Goal: Ask a question: Seek information or help from site administrators or community

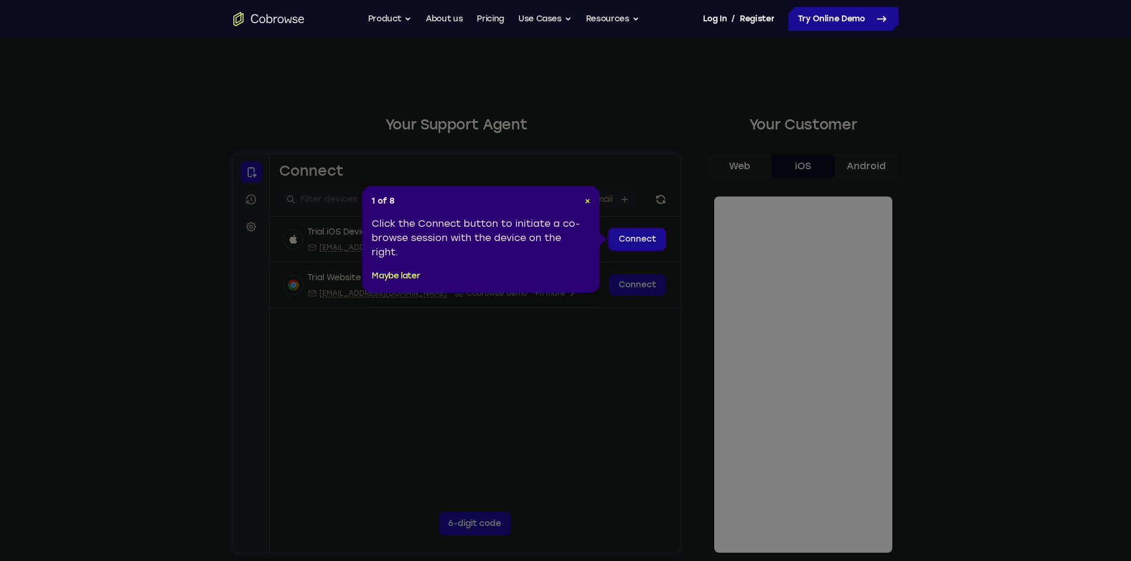
click at [587, 200] on span "×" at bounding box center [587, 201] width 5 height 10
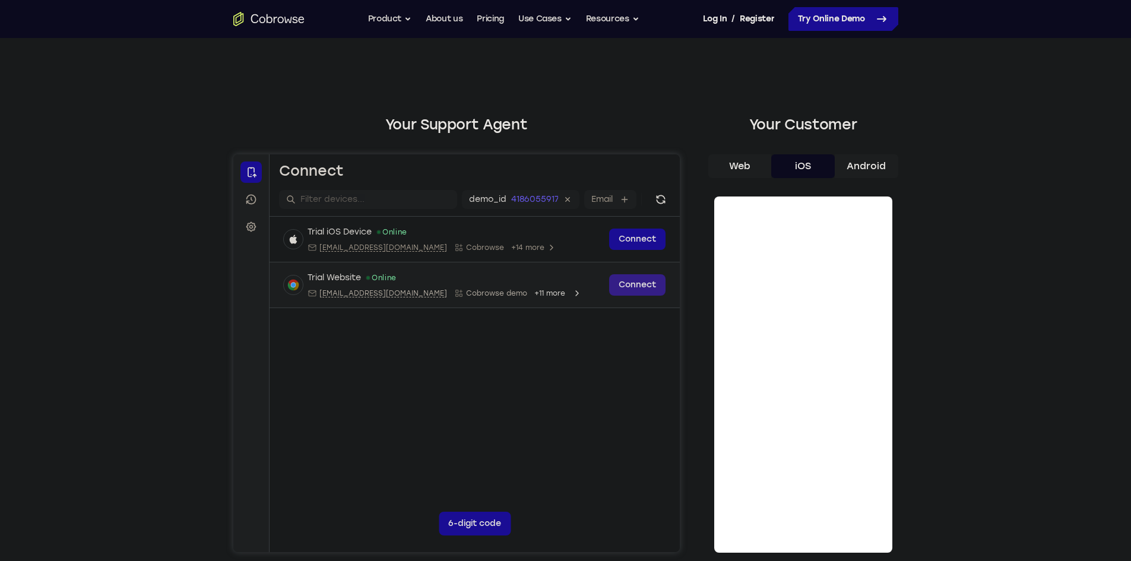
click at [645, 283] on link "Connect" at bounding box center [637, 284] width 56 height 21
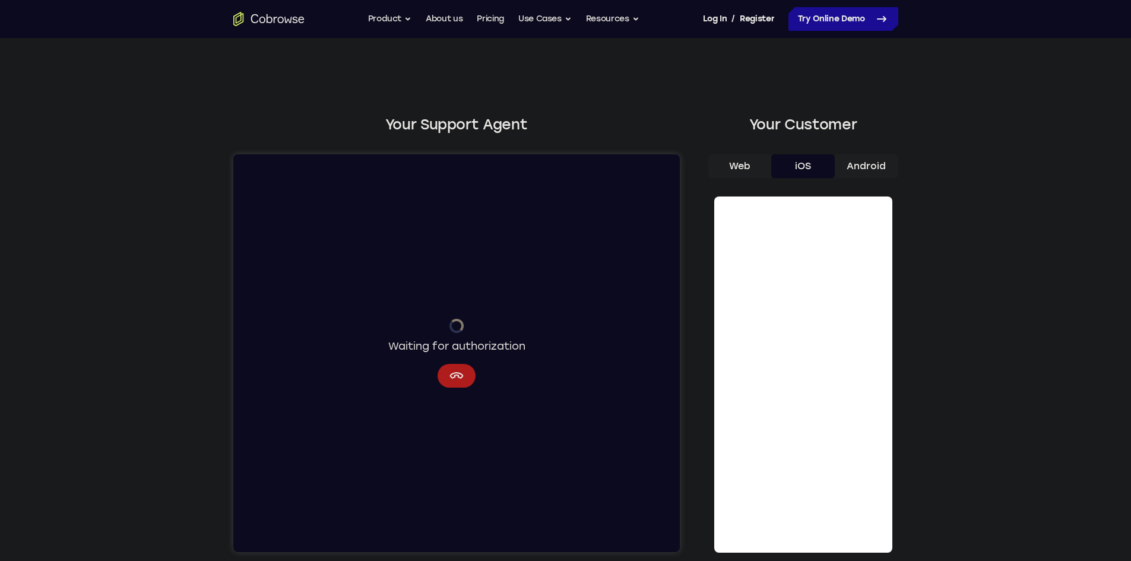
click at [454, 375] on icon "Cancel" at bounding box center [456, 376] width 14 height 14
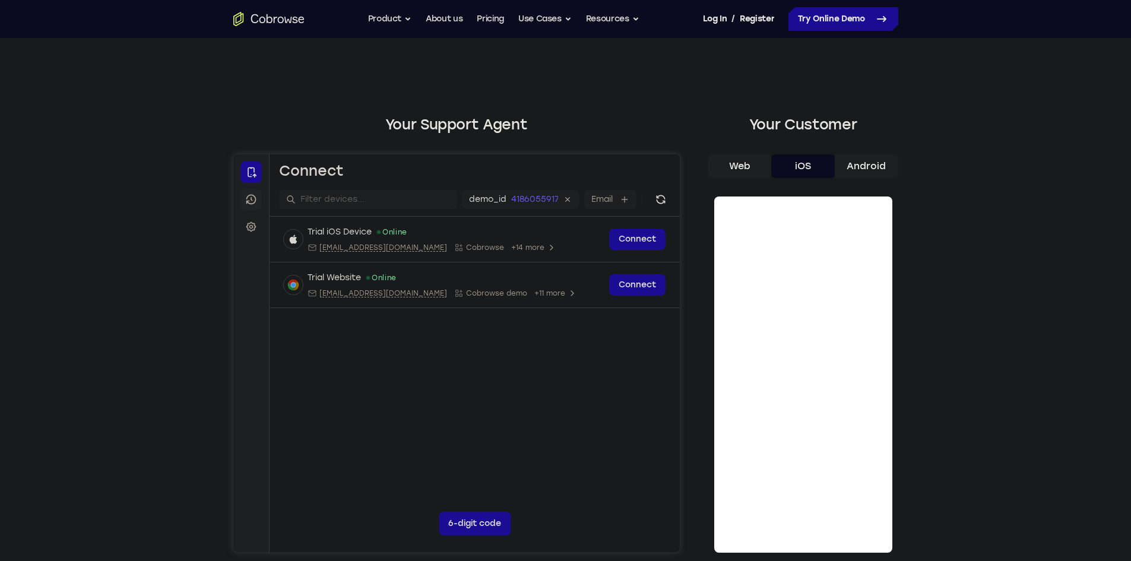
click at [251, 200] on icon at bounding box center [251, 200] width 12 height 12
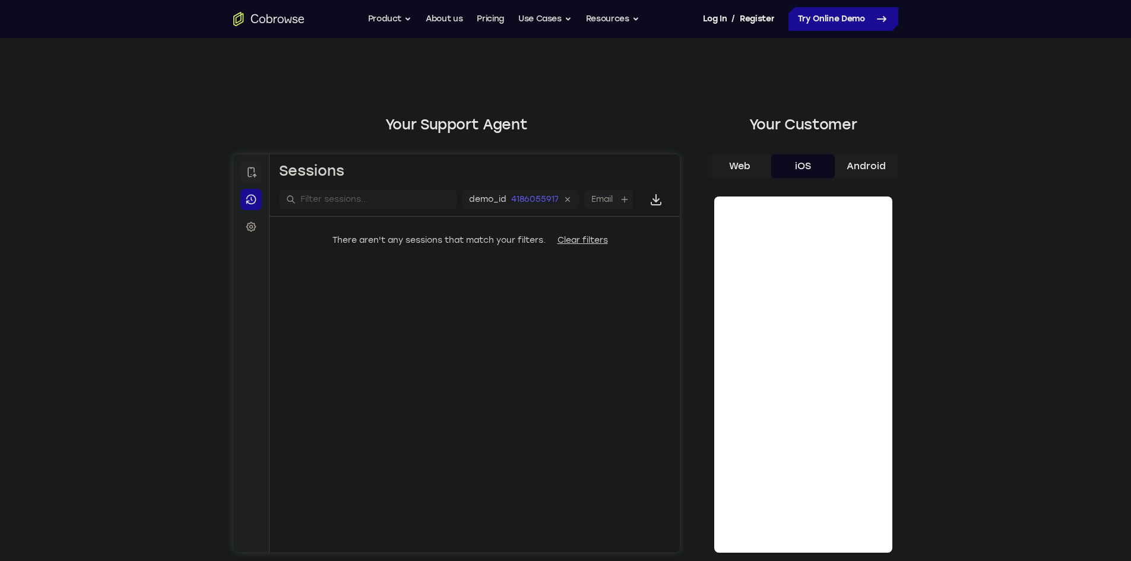
click at [246, 164] on link "Connect" at bounding box center [250, 172] width 21 height 21
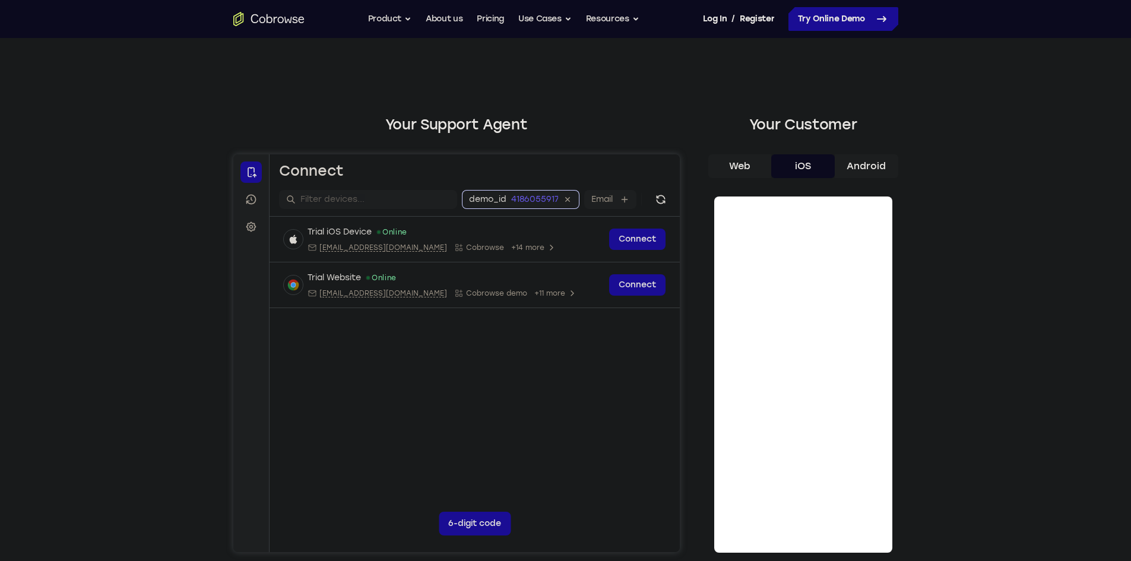
click at [558, 200] on div "4186055917" at bounding box center [541, 200] width 61 height 12
click at [558, 200] on div "demo_id 4186055917 4186055917 Email User ID Device ID Device name" at bounding box center [604, 199] width 406 height 19
click at [571, 196] on label "Device ID" at bounding box center [583, 200] width 39 height 12
click at [608, 196] on input "Device ID" at bounding box center [609, 200] width 2 height 12
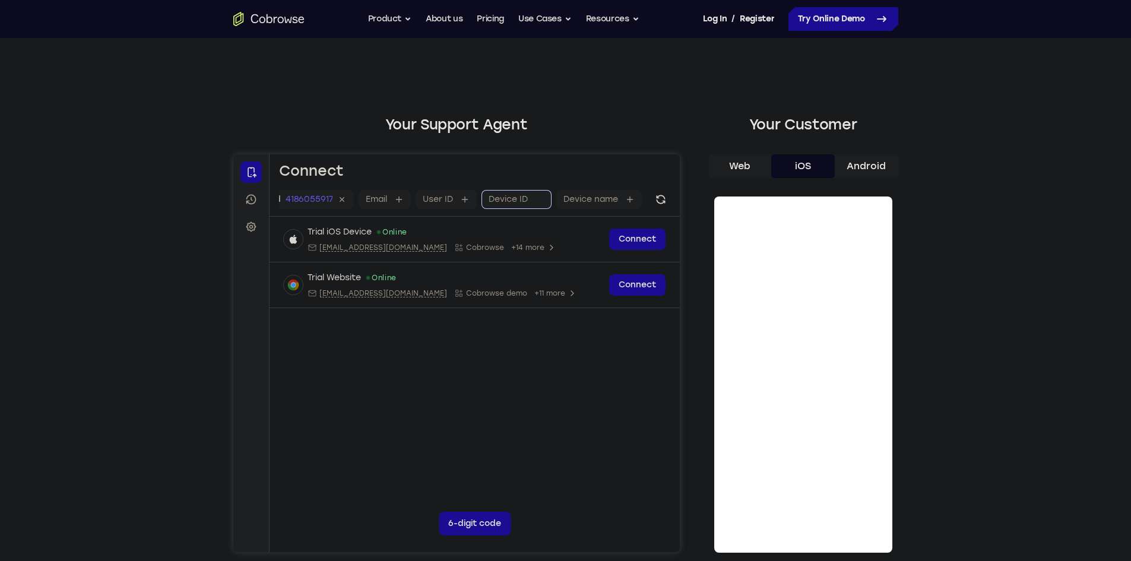
click at [571, 196] on label "Device name" at bounding box center [590, 200] width 55 height 12
click at [622, 196] on input "Device name" at bounding box center [623, 200] width 2 height 12
click at [494, 200] on label "Device ID" at bounding box center [507, 200] width 39 height 12
click at [532, 200] on input "Device ID" at bounding box center [533, 200] width 2 height 12
click at [654, 243] on link "Connect" at bounding box center [637, 239] width 56 height 21
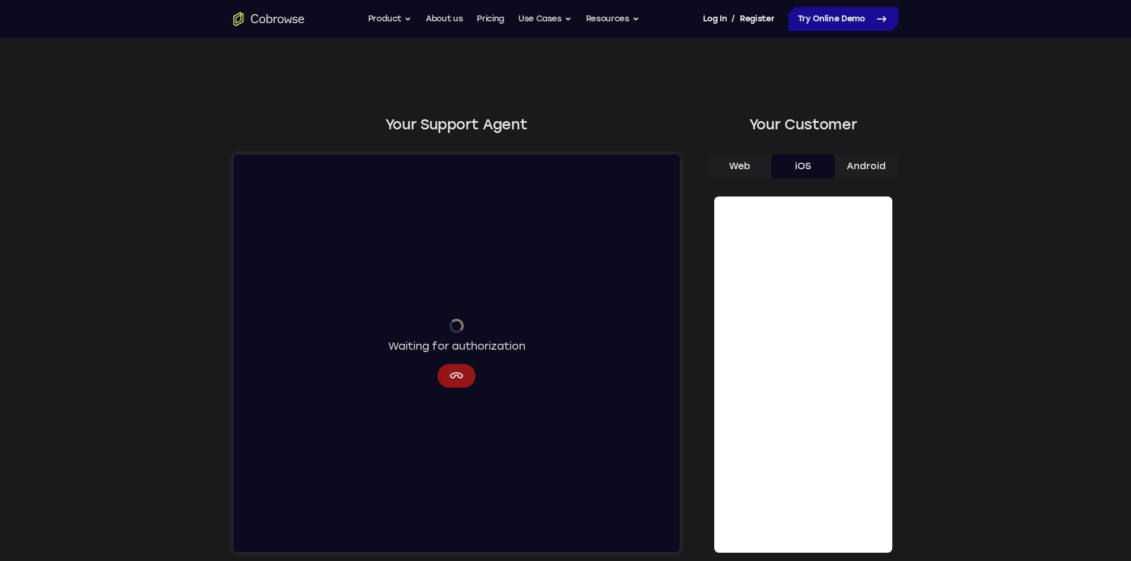
click at [447, 376] on button "Cancel" at bounding box center [456, 376] width 38 height 24
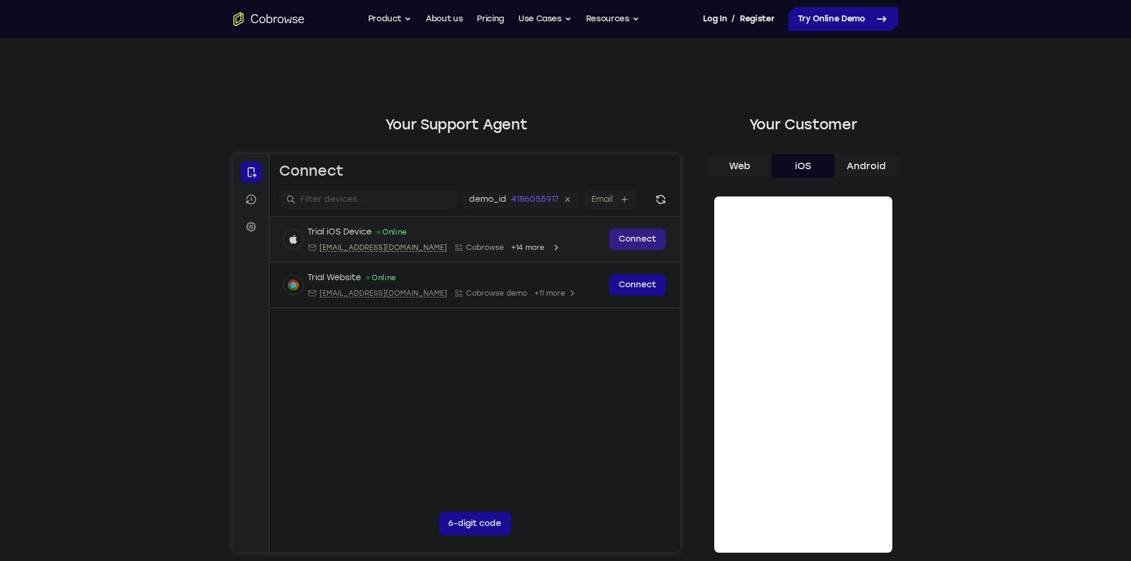
click at [636, 242] on link "Connect" at bounding box center [637, 239] width 56 height 21
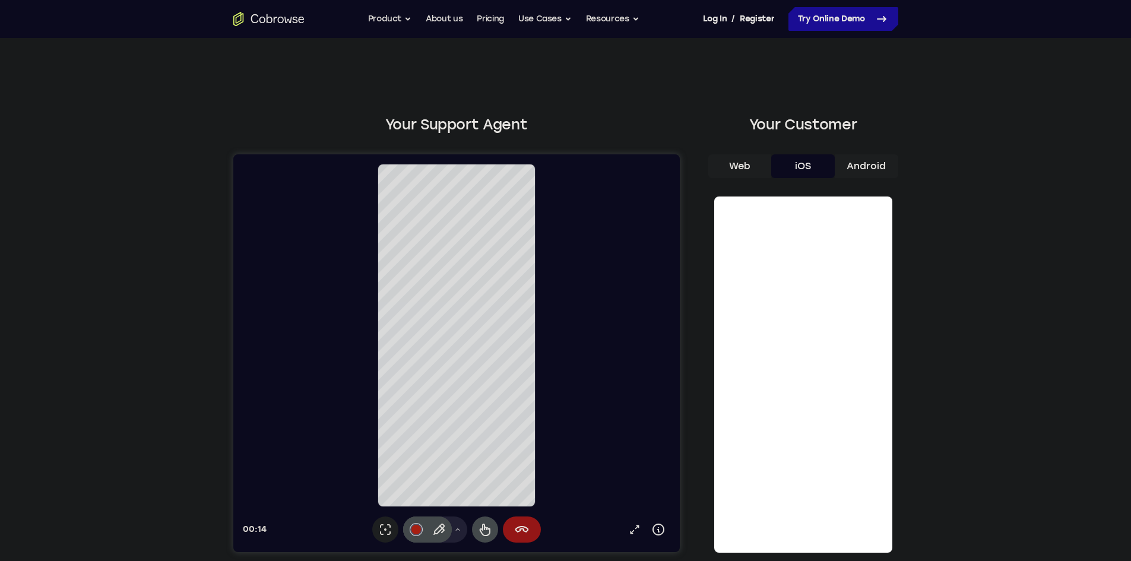
click at [451, 498] on div at bounding box center [456, 335] width 159 height 343
click at [486, 535] on icon at bounding box center [485, 530] width 14 height 14
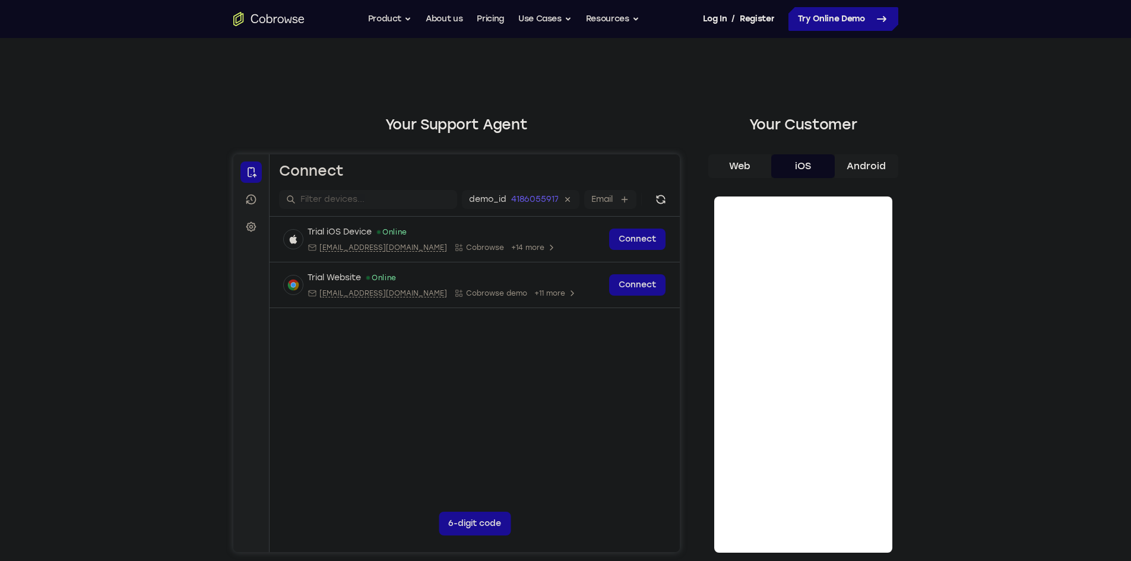
click at [286, 14] on icon "Go to the home page" at bounding box center [268, 19] width 71 height 14
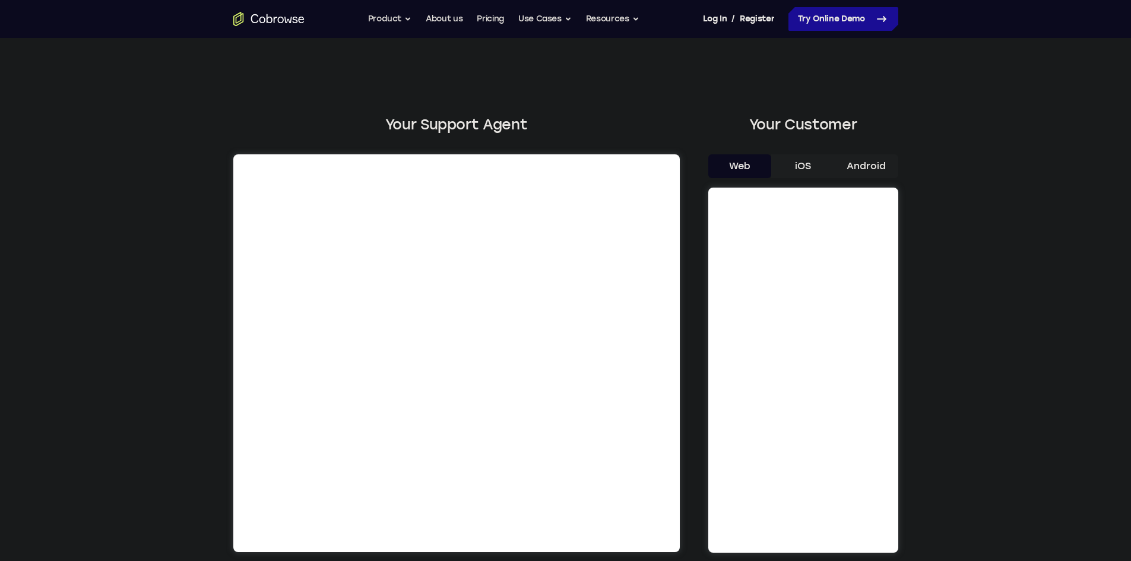
click at [814, 168] on button "iOS" at bounding box center [804, 166] width 64 height 24
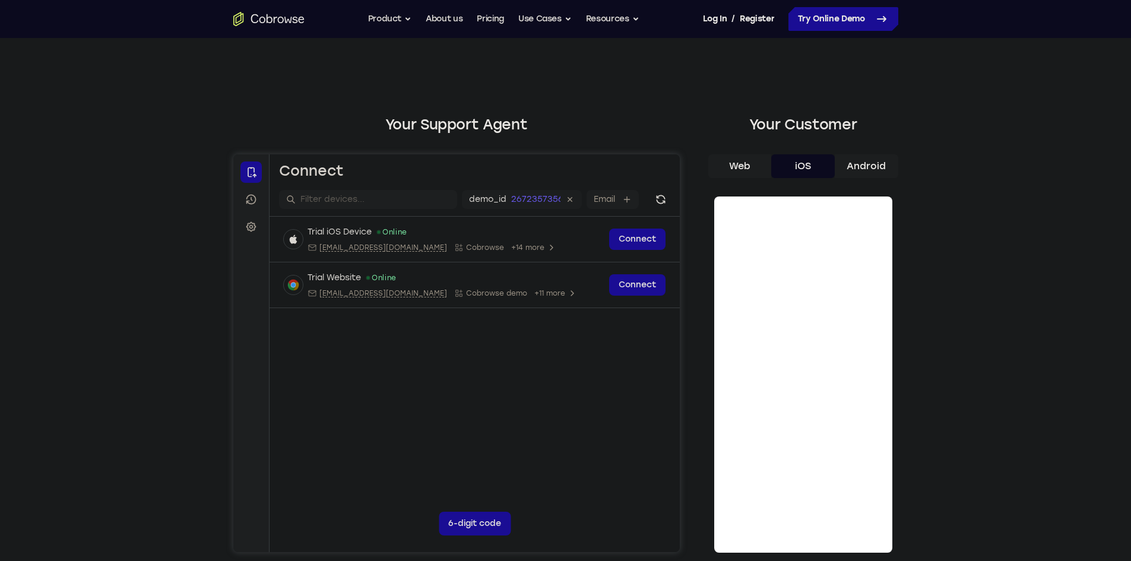
scroll to position [0, 153]
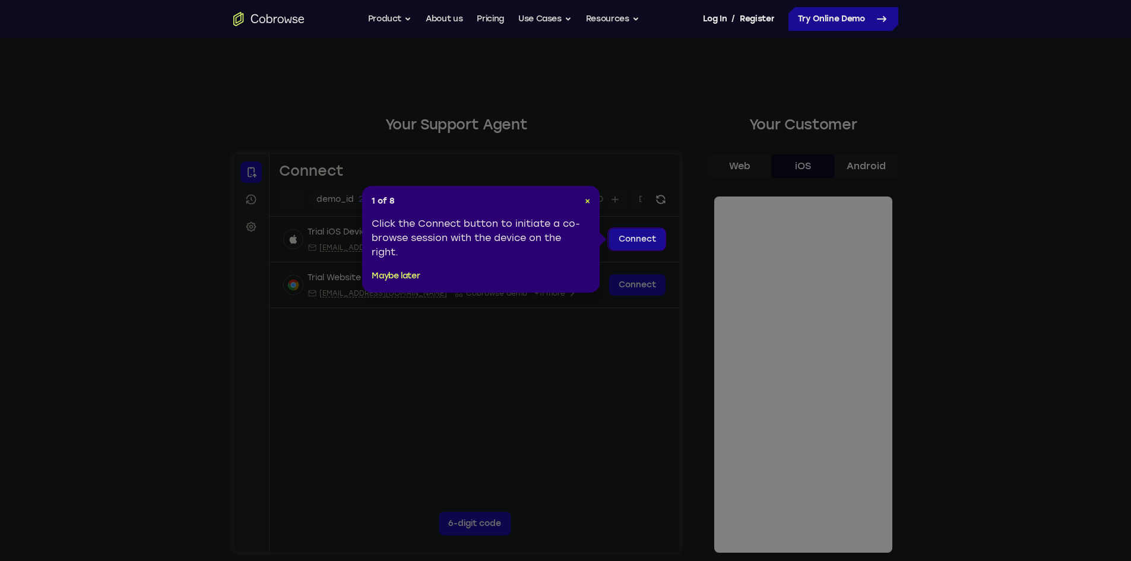
click at [587, 201] on span "×" at bounding box center [587, 201] width 5 height 10
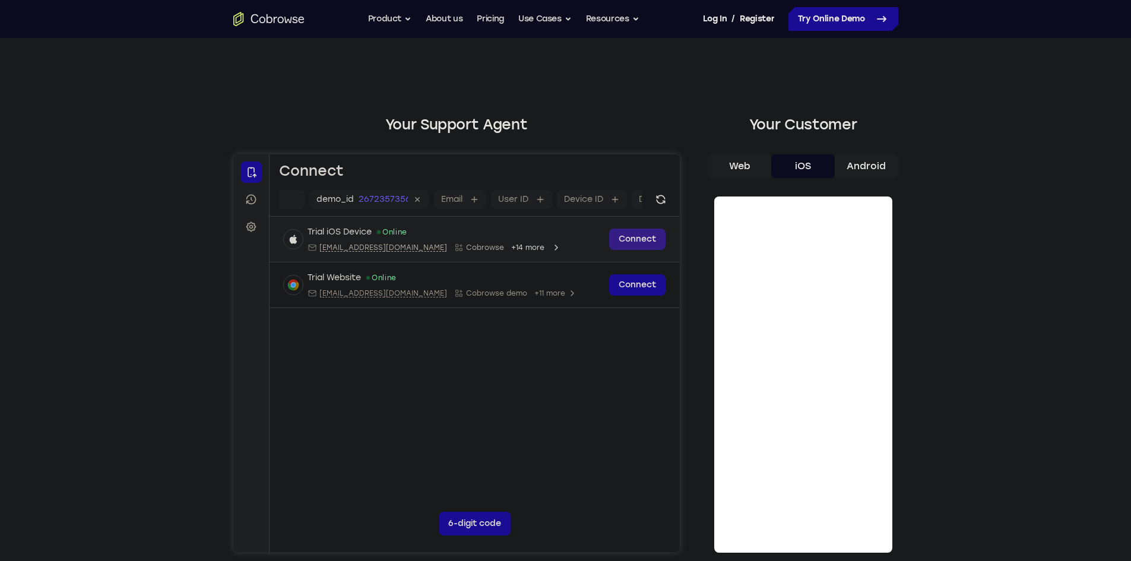
click at [640, 239] on link "Connect" at bounding box center [637, 239] width 56 height 21
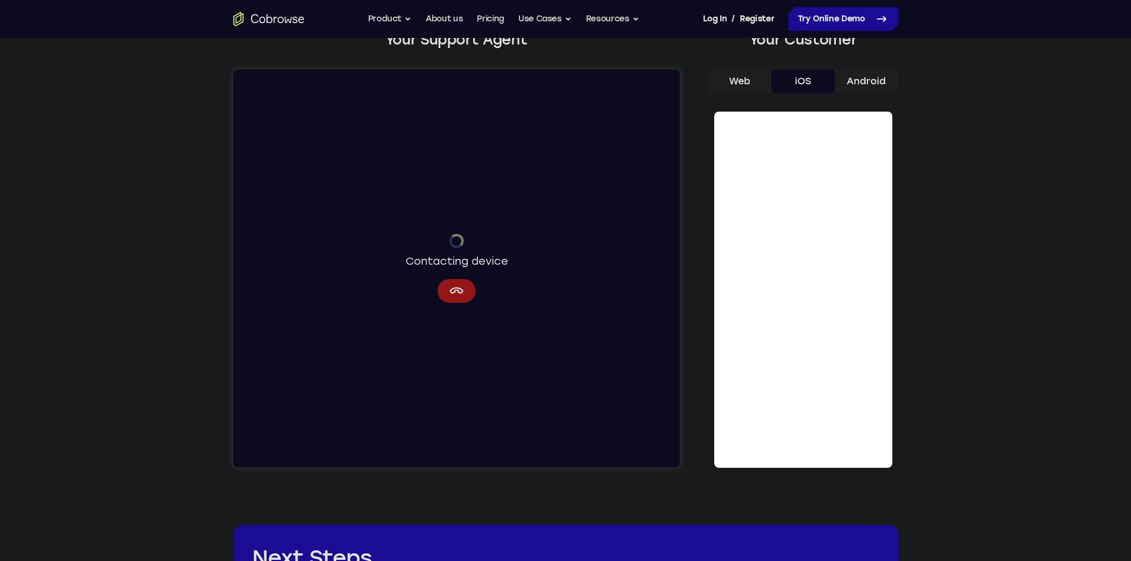
scroll to position [119, 0]
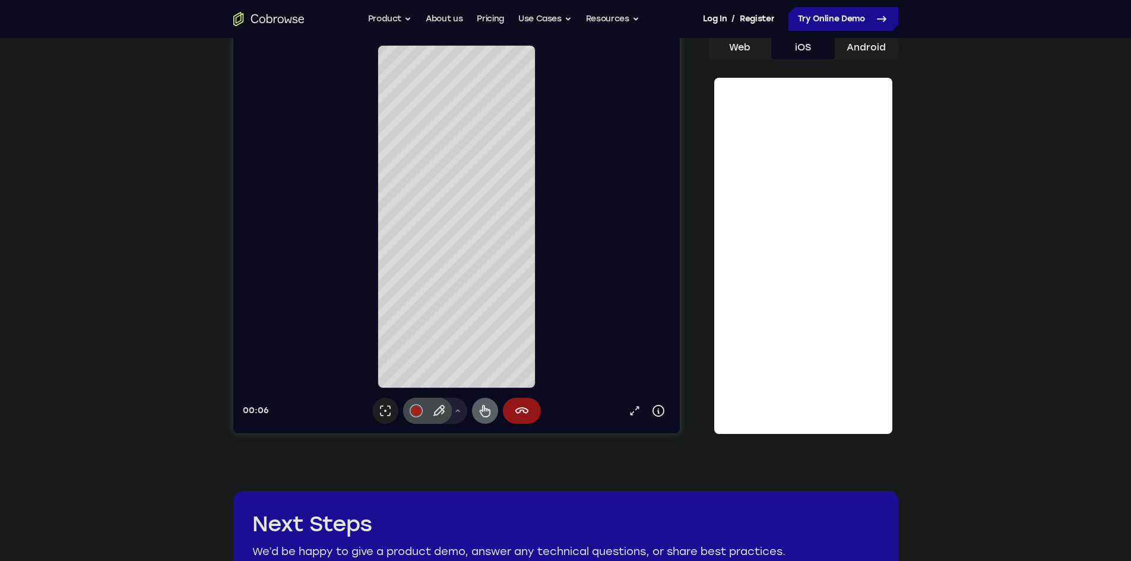
click at [492, 414] on button "Remote control" at bounding box center [485, 411] width 26 height 26
click at [440, 413] on icon at bounding box center [438, 411] width 14 height 14
click at [444, 411] on icon at bounding box center [438, 411] width 14 height 14
click at [482, 413] on icon at bounding box center [485, 411] width 14 height 14
